Goal: Task Accomplishment & Management: Use online tool/utility

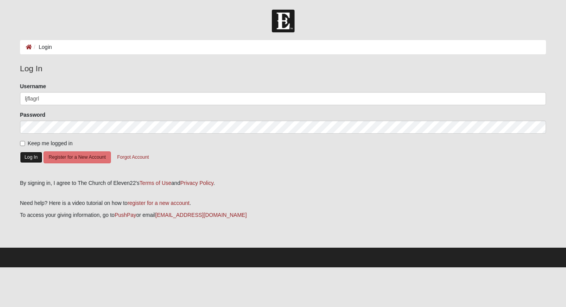
click at [30, 156] on button "Log In" at bounding box center [31, 157] width 22 height 11
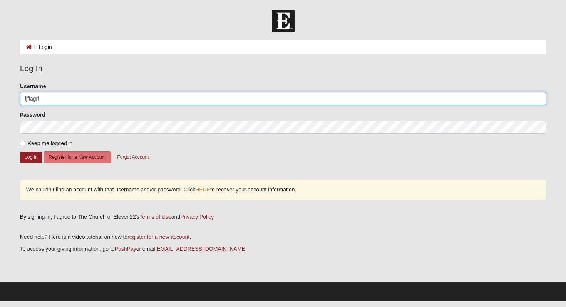
click at [52, 101] on input "ljflagrl" at bounding box center [283, 98] width 527 height 13
type input "ljflagrl@gmail.com"
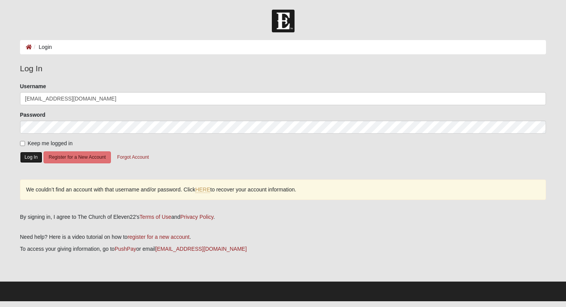
click at [29, 154] on button "Log In" at bounding box center [31, 157] width 22 height 11
click at [34, 154] on button "Log In" at bounding box center [31, 157] width 22 height 11
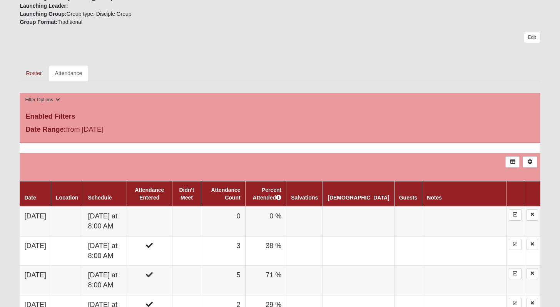
scroll to position [303, 0]
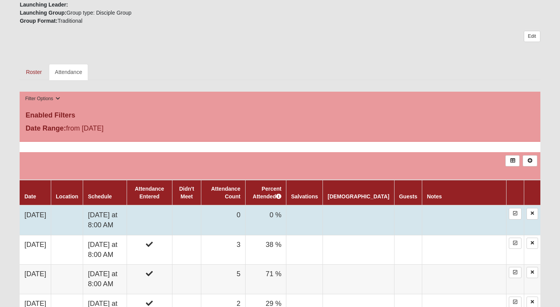
click at [172, 211] on td at bounding box center [149, 220] width 45 height 30
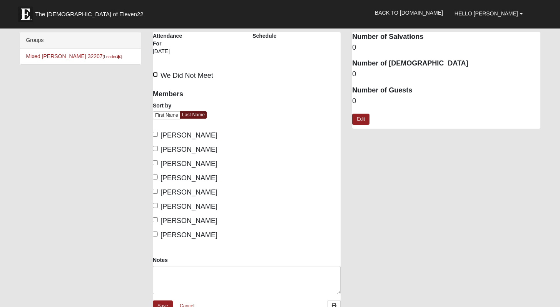
click at [156, 75] on input "We Did Not Meet" at bounding box center [155, 74] width 5 height 5
checkbox input "true"
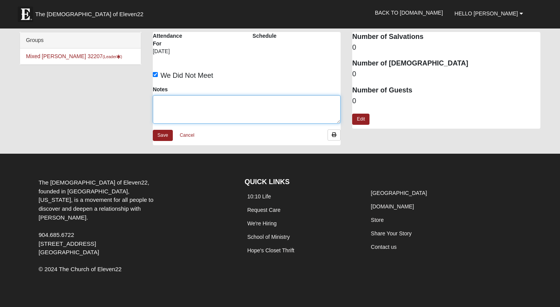
click at [172, 105] on textarea "Notes" at bounding box center [247, 109] width 188 height 29
type textarea "Saturated!!"
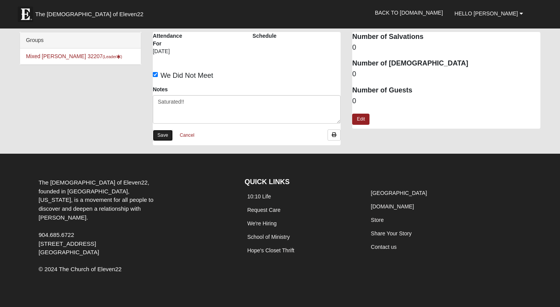
click at [154, 138] on link "Save" at bounding box center [163, 135] width 20 height 11
